Goal: Check status: Check status

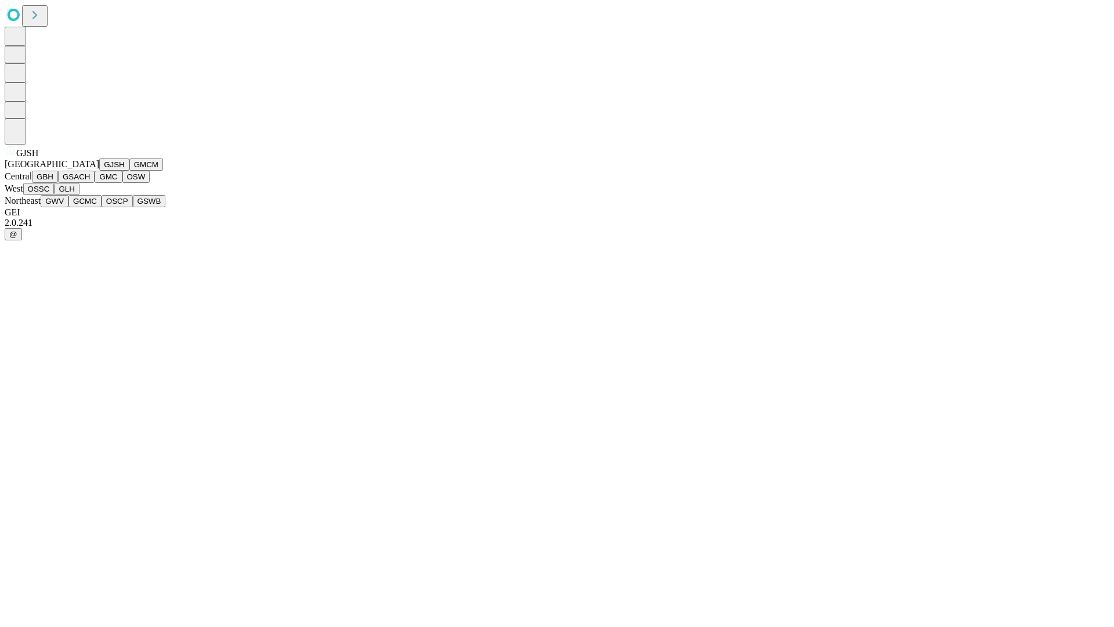
click at [99, 171] on button "GJSH" at bounding box center [114, 164] width 30 height 12
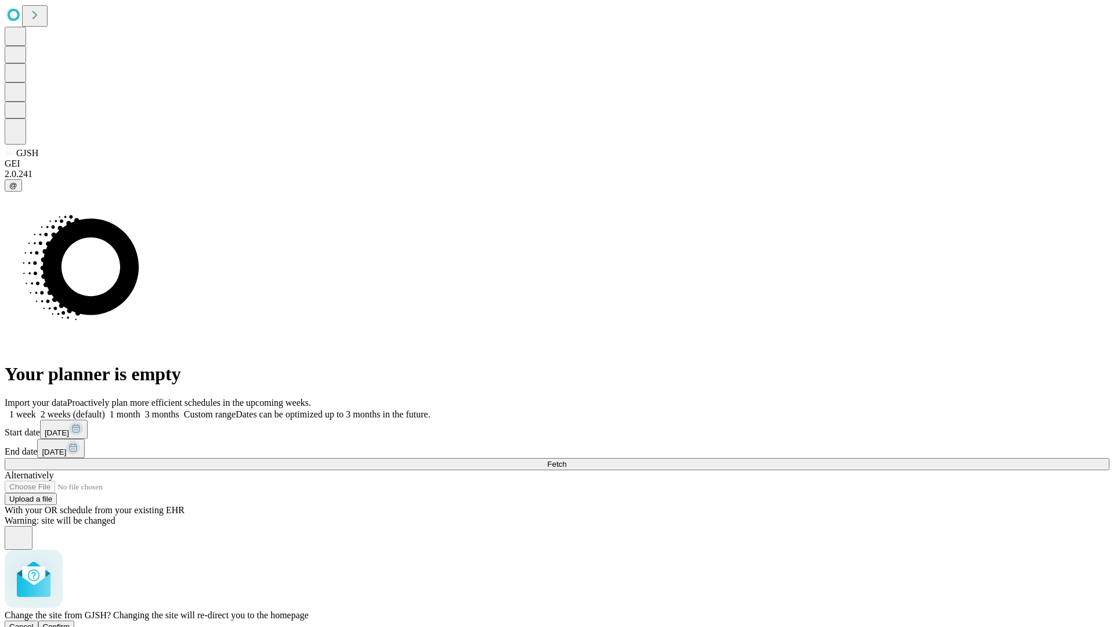
click at [70, 622] on span "Confirm" at bounding box center [56, 626] width 27 height 9
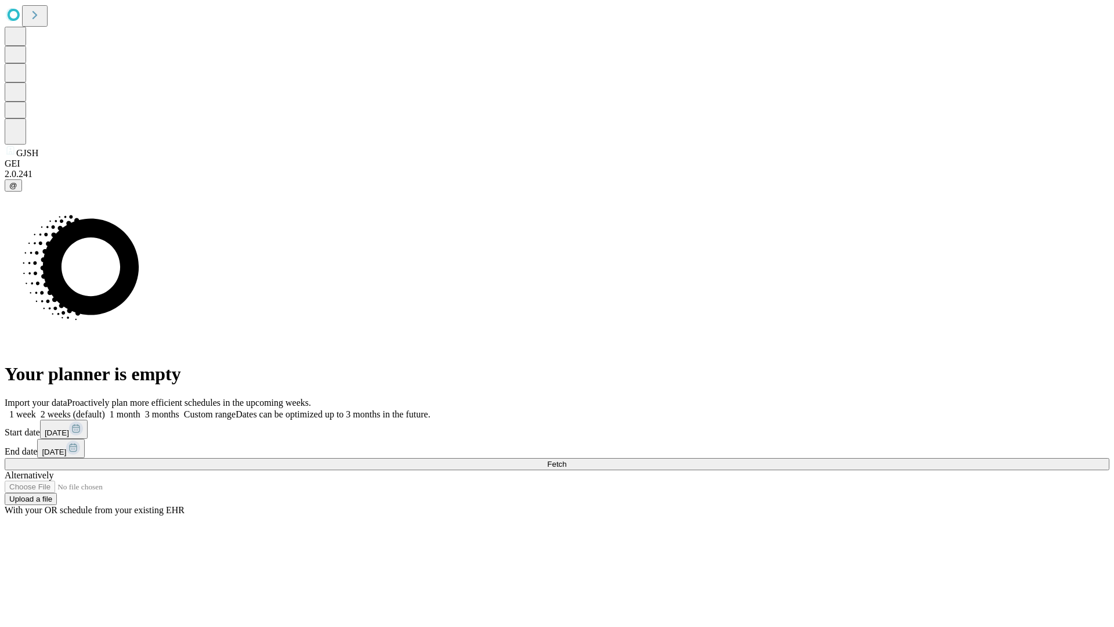
click at [140, 409] on label "1 month" at bounding box center [122, 414] width 35 height 10
click at [566, 460] on span "Fetch" at bounding box center [556, 464] width 19 height 9
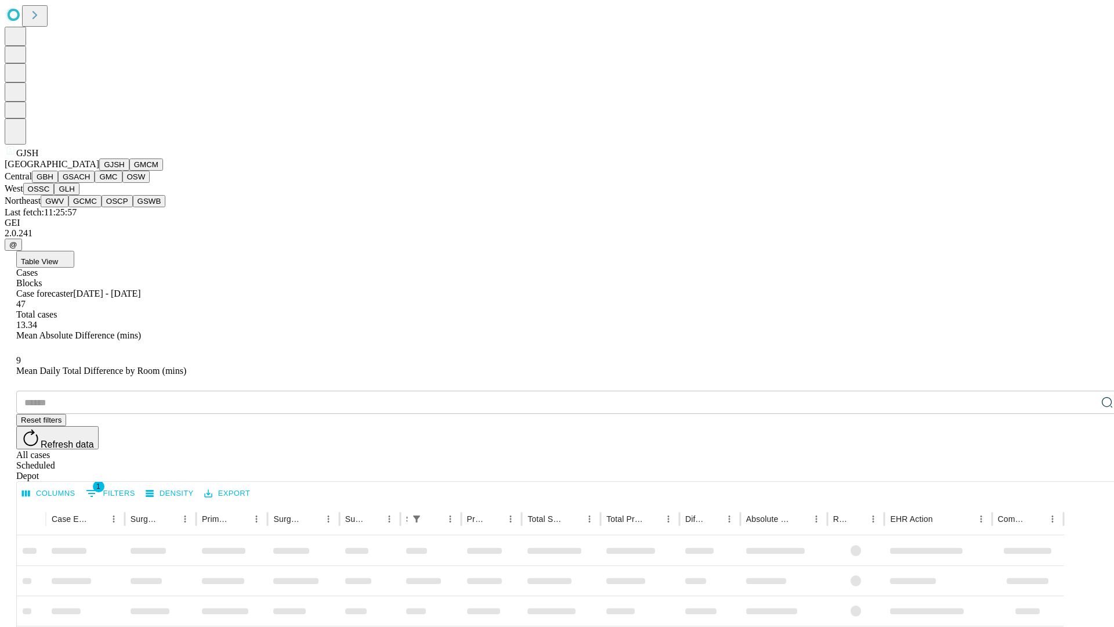
click at [129, 171] on button "GMCM" at bounding box center [146, 164] width 34 height 12
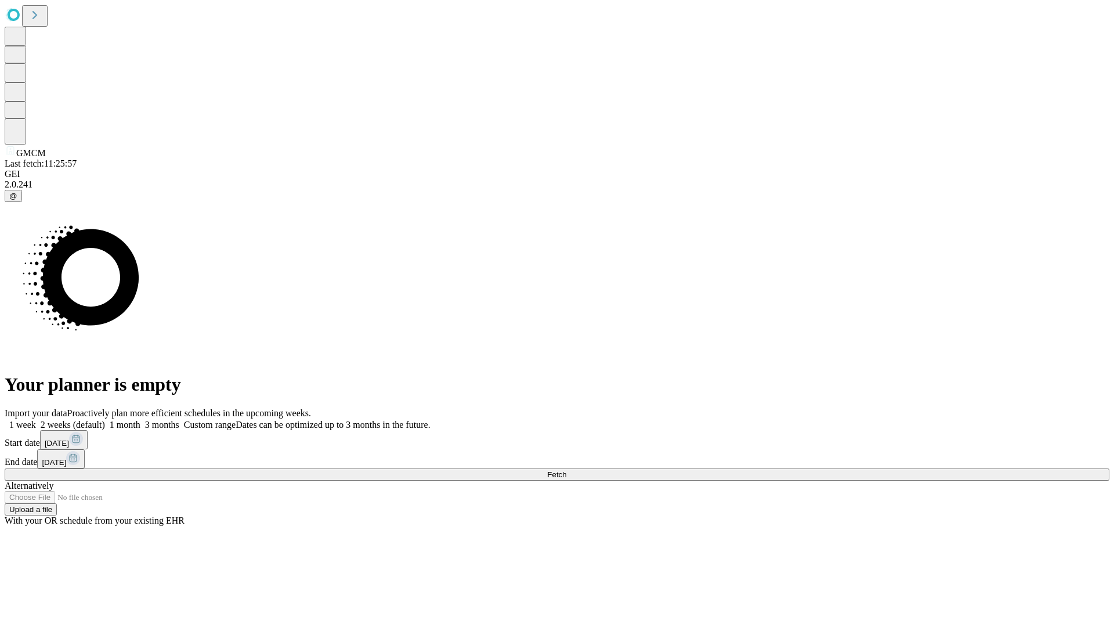
click at [140, 420] on label "1 month" at bounding box center [122, 425] width 35 height 10
click at [566, 470] on span "Fetch" at bounding box center [556, 474] width 19 height 9
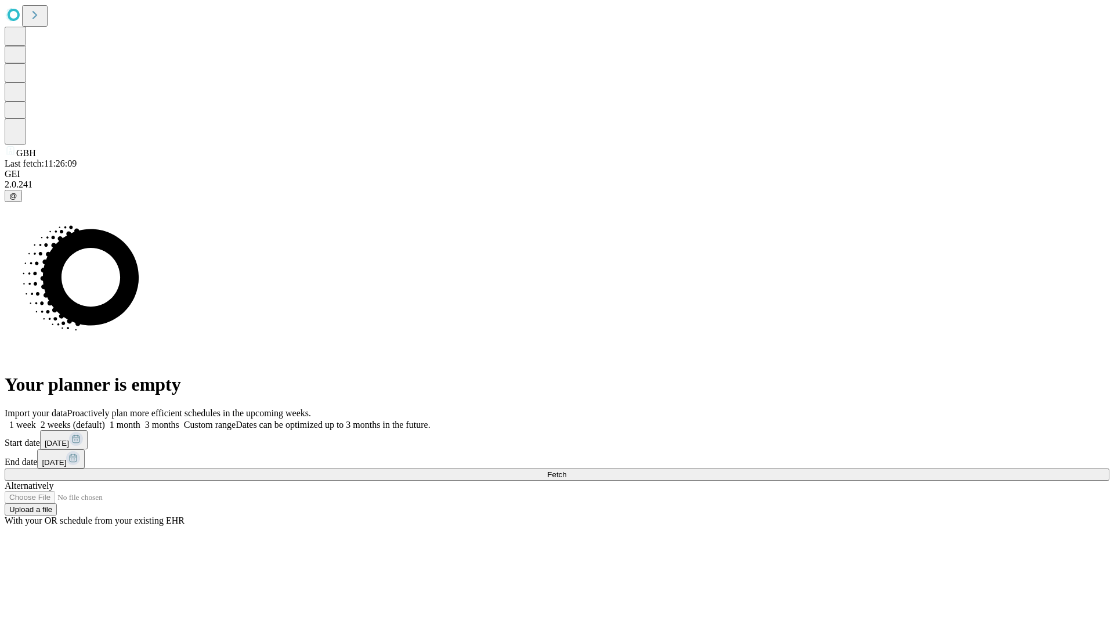
click at [140, 420] on label "1 month" at bounding box center [122, 425] width 35 height 10
click at [566, 470] on span "Fetch" at bounding box center [556, 474] width 19 height 9
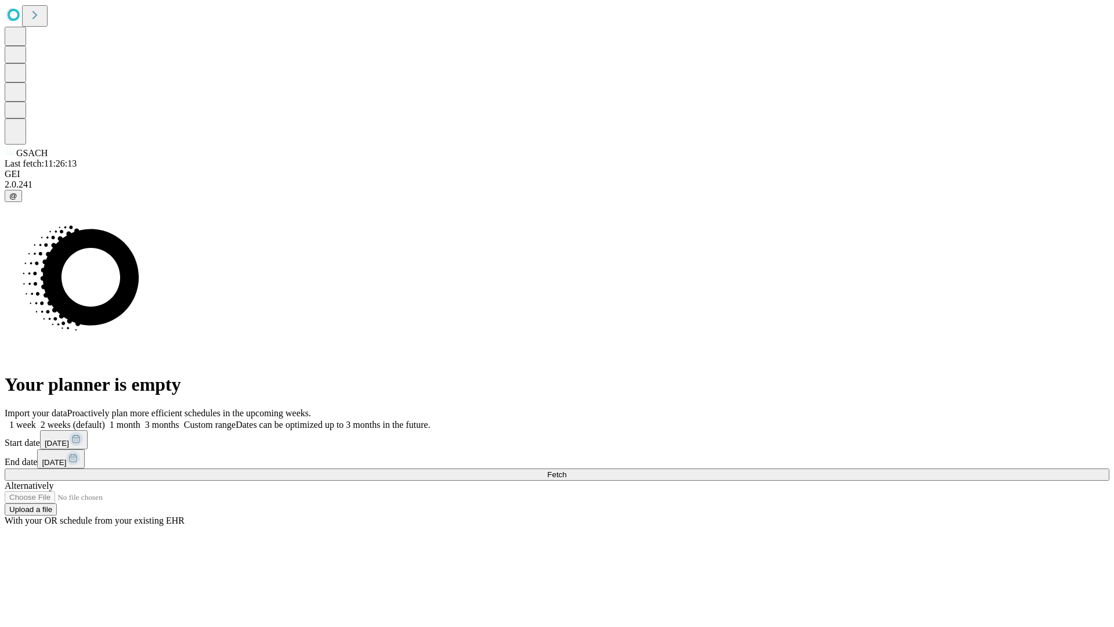
click at [140, 420] on label "1 month" at bounding box center [122, 425] width 35 height 10
click at [566, 470] on span "Fetch" at bounding box center [556, 474] width 19 height 9
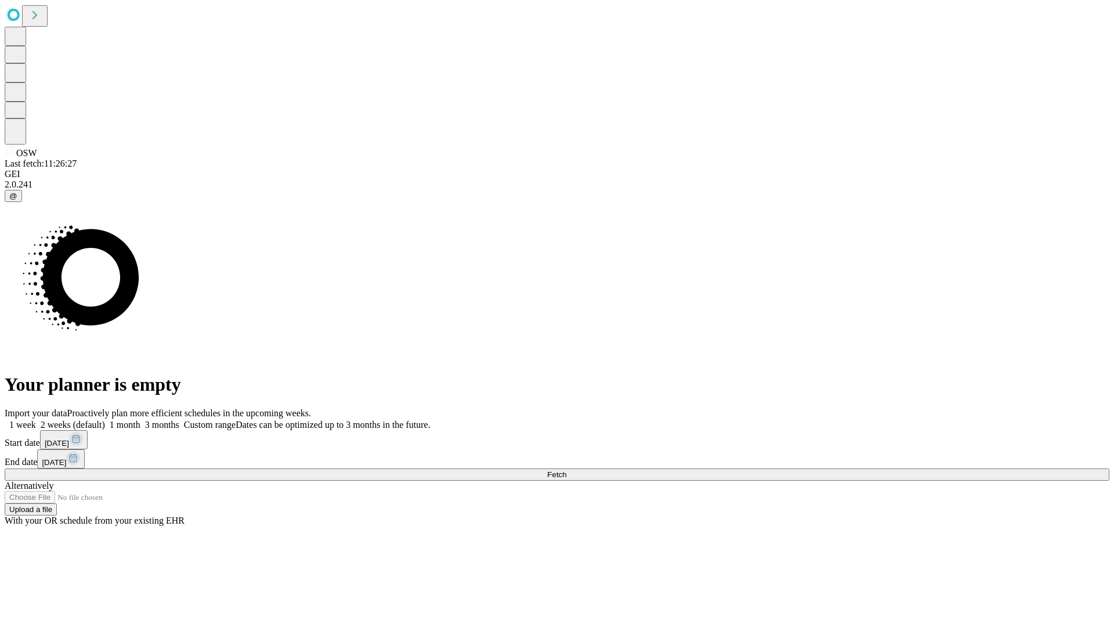
click at [140, 420] on label "1 month" at bounding box center [122, 425] width 35 height 10
click at [566, 470] on span "Fetch" at bounding box center [556, 474] width 19 height 9
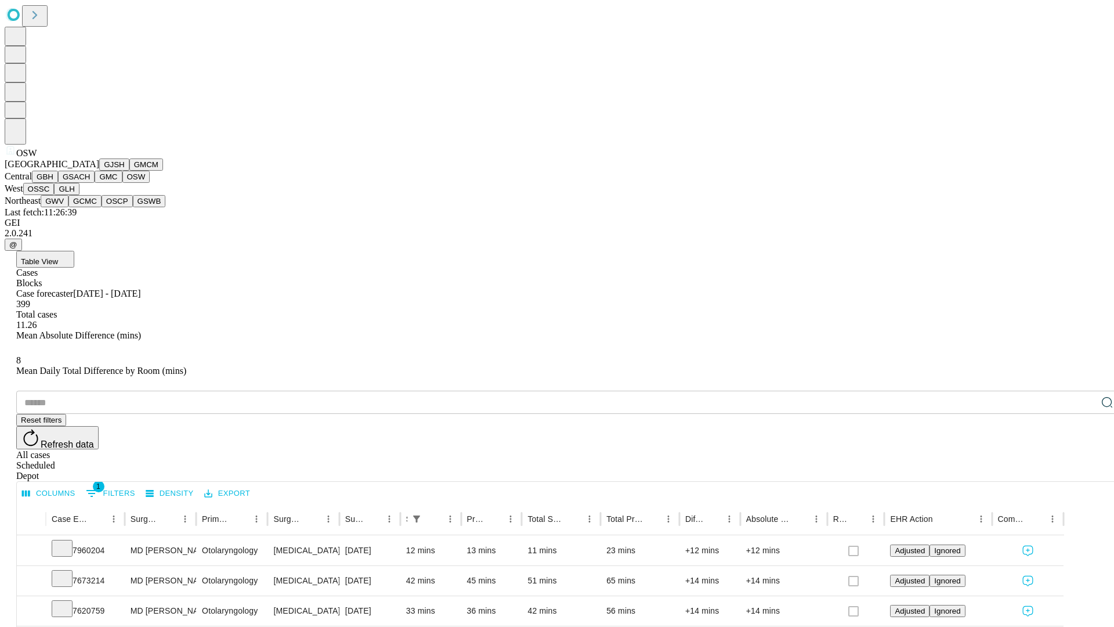
click at [55, 195] on button "OSSC" at bounding box center [38, 189] width 31 height 12
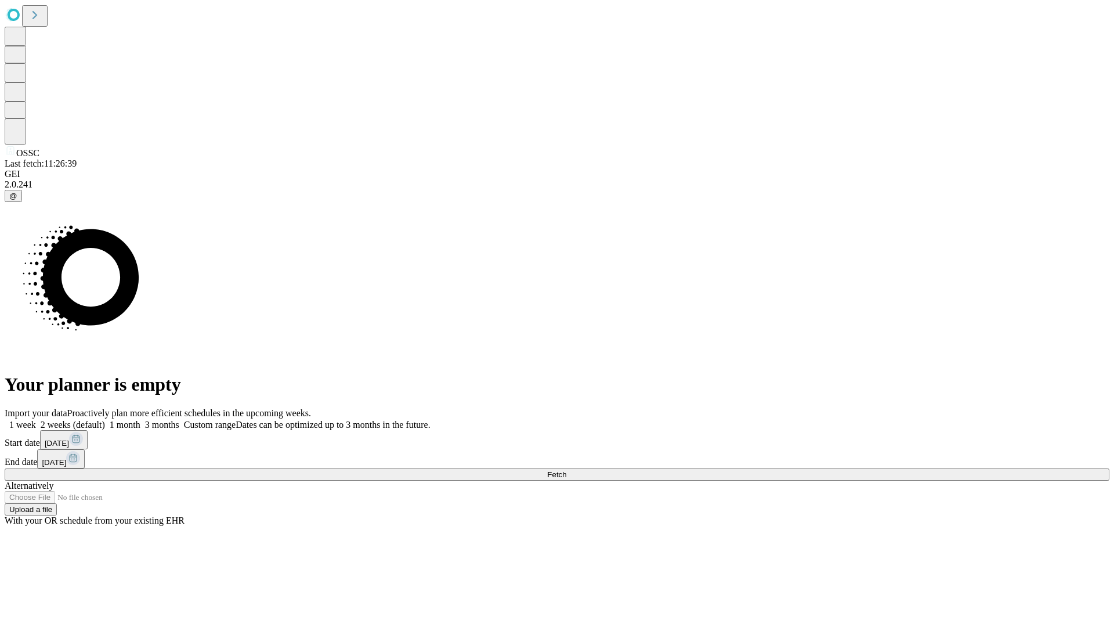
click at [140, 420] on label "1 month" at bounding box center [122, 425] width 35 height 10
click at [566, 470] on span "Fetch" at bounding box center [556, 474] width 19 height 9
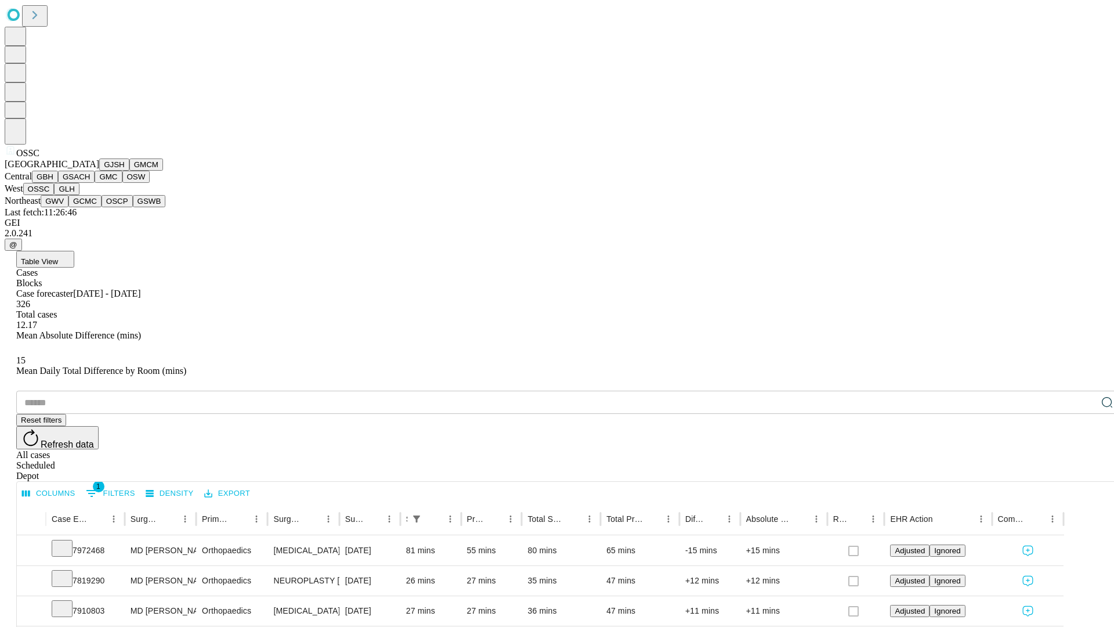
click at [79, 195] on button "GLH" at bounding box center [66, 189] width 25 height 12
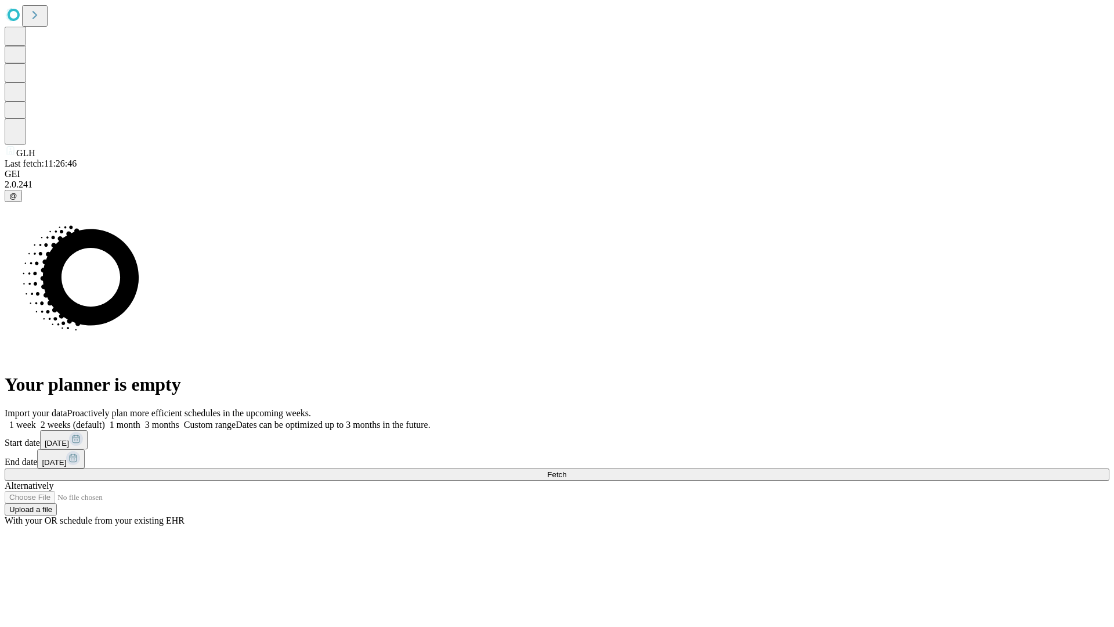
click at [140, 420] on label "1 month" at bounding box center [122, 425] width 35 height 10
click at [566, 470] on span "Fetch" at bounding box center [556, 474] width 19 height 9
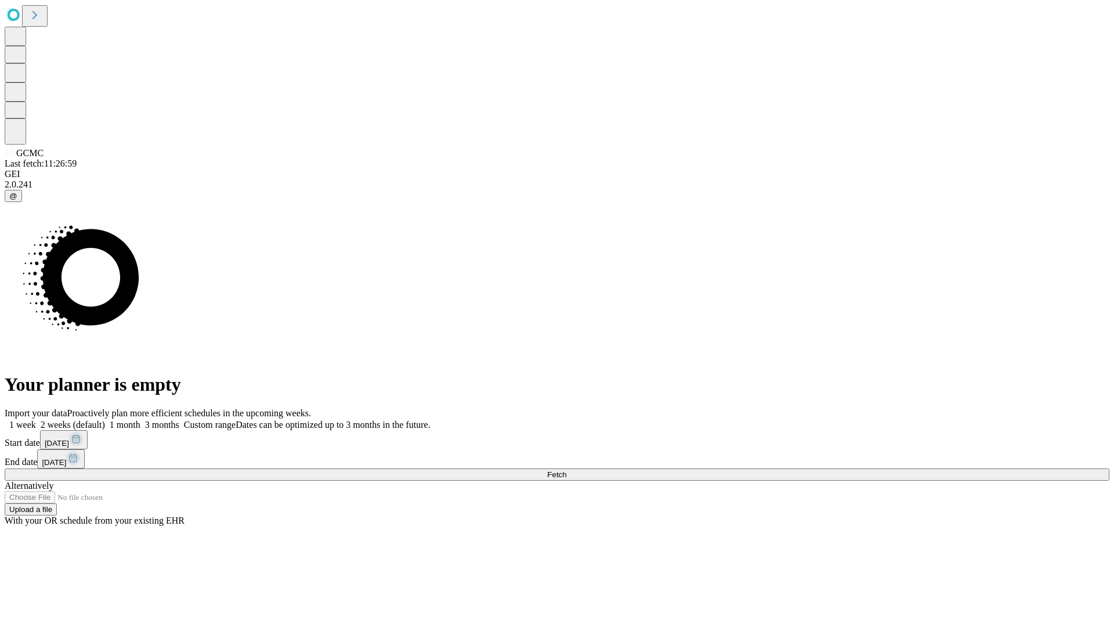
click at [140, 420] on label "1 month" at bounding box center [122, 425] width 35 height 10
click at [566, 470] on span "Fetch" at bounding box center [556, 474] width 19 height 9
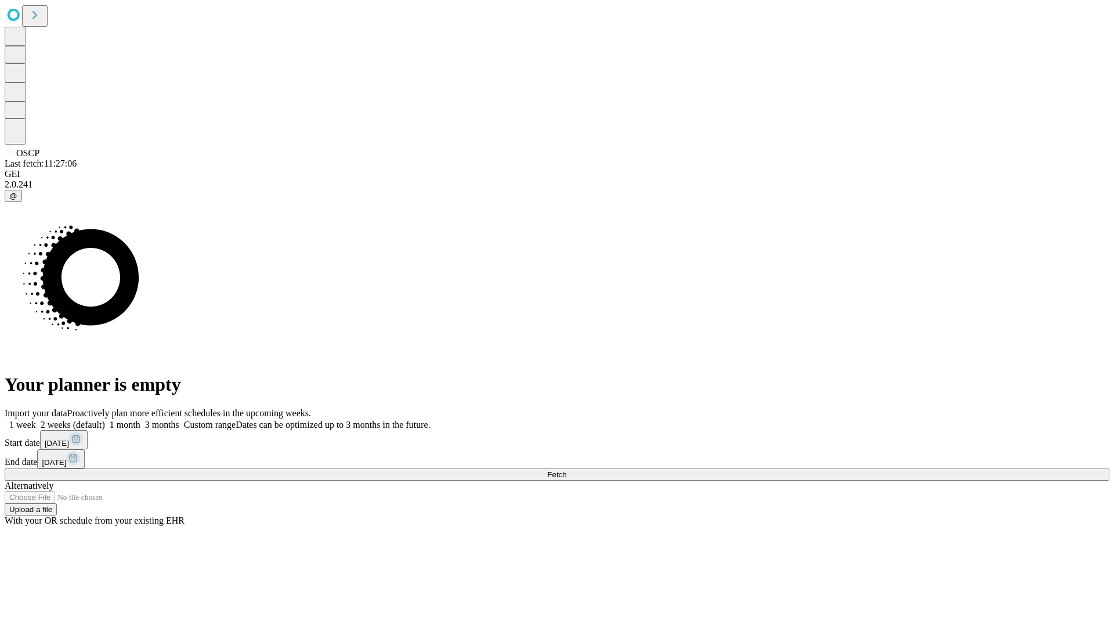
click at [140, 420] on label "1 month" at bounding box center [122, 425] width 35 height 10
click at [566, 470] on span "Fetch" at bounding box center [556, 474] width 19 height 9
